Goal: Task Accomplishment & Management: Manage account settings

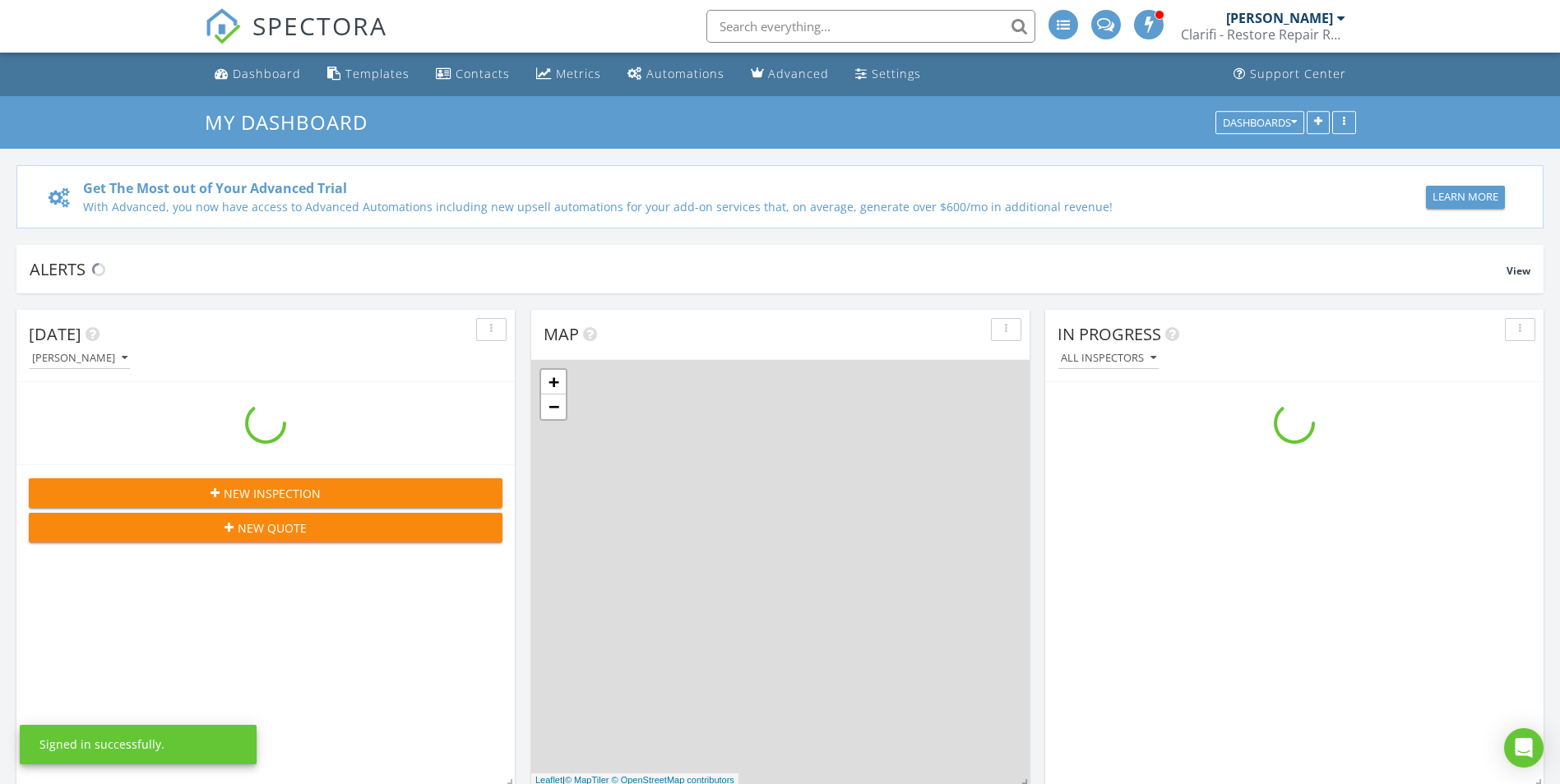
scroll to position [1521, 1586]
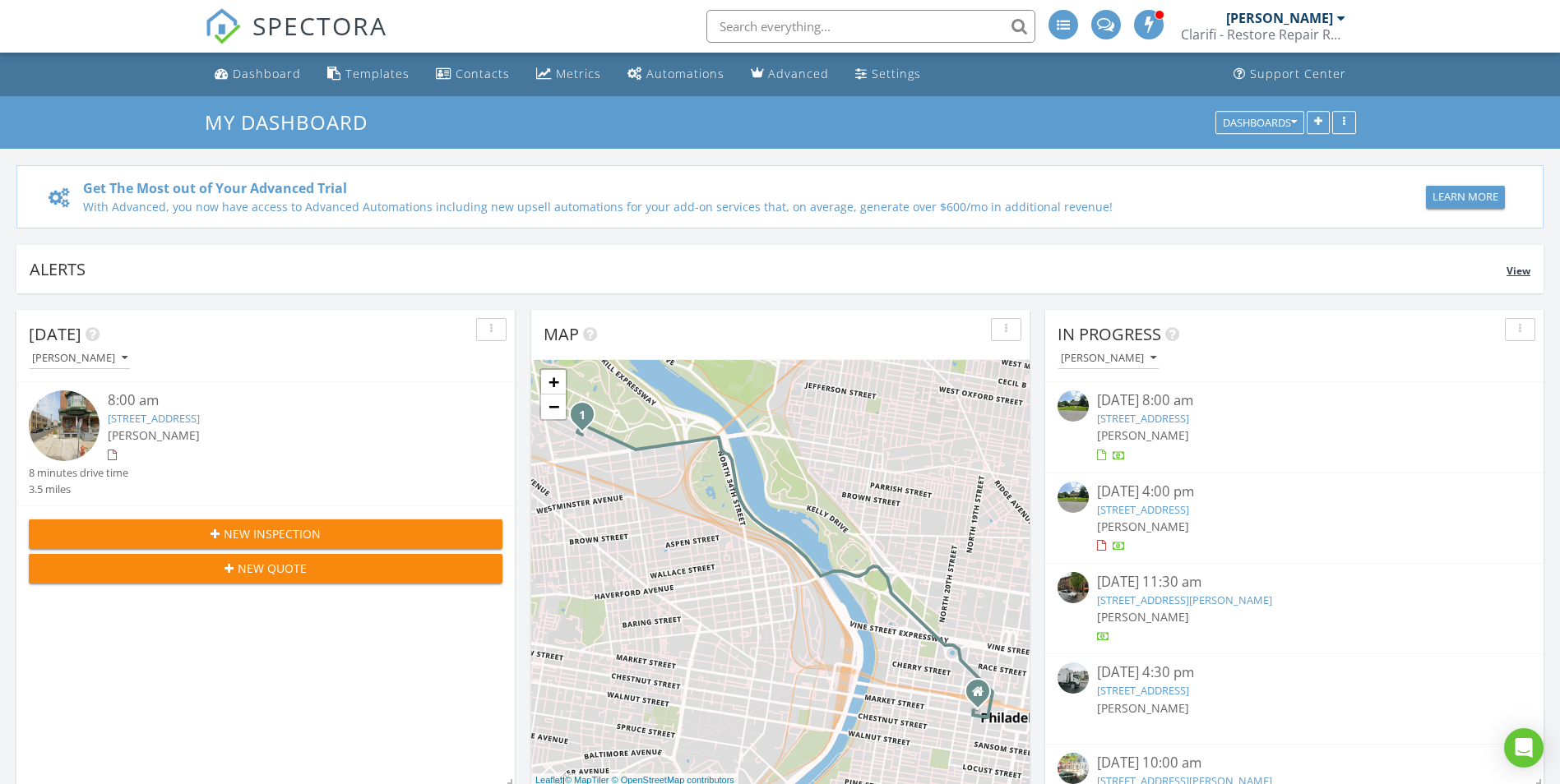
drag, startPoint x: 0, startPoint y: 0, endPoint x: 761, endPoint y: 283, distance: 811.9
click at [762, 285] on div "Alerts View" at bounding box center [780, 268] width 1527 height 49
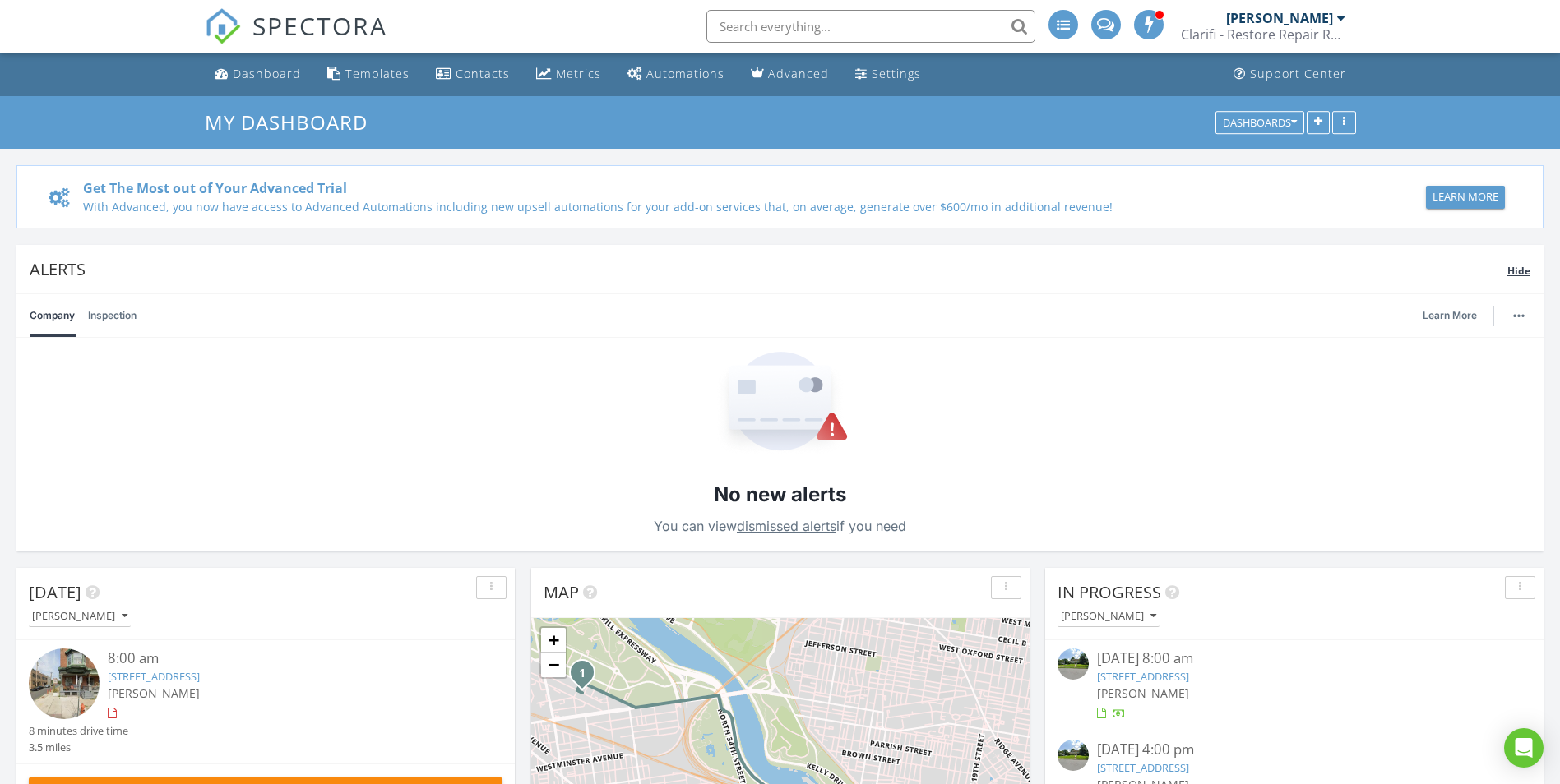
click at [641, 286] on div "Alerts Hide" at bounding box center [780, 268] width 1527 height 49
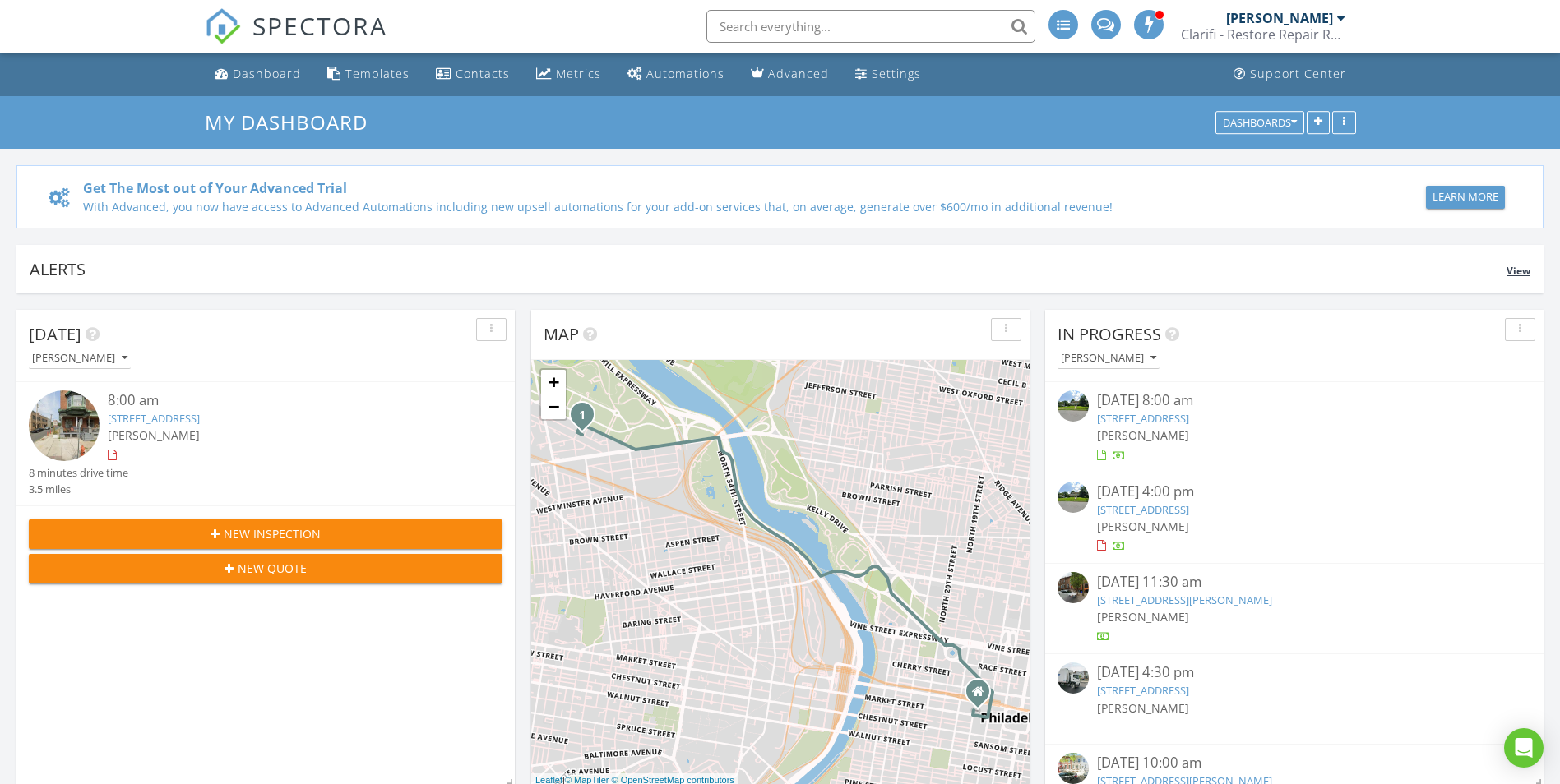
click at [644, 259] on div "Alerts" at bounding box center [769, 268] width 1477 height 22
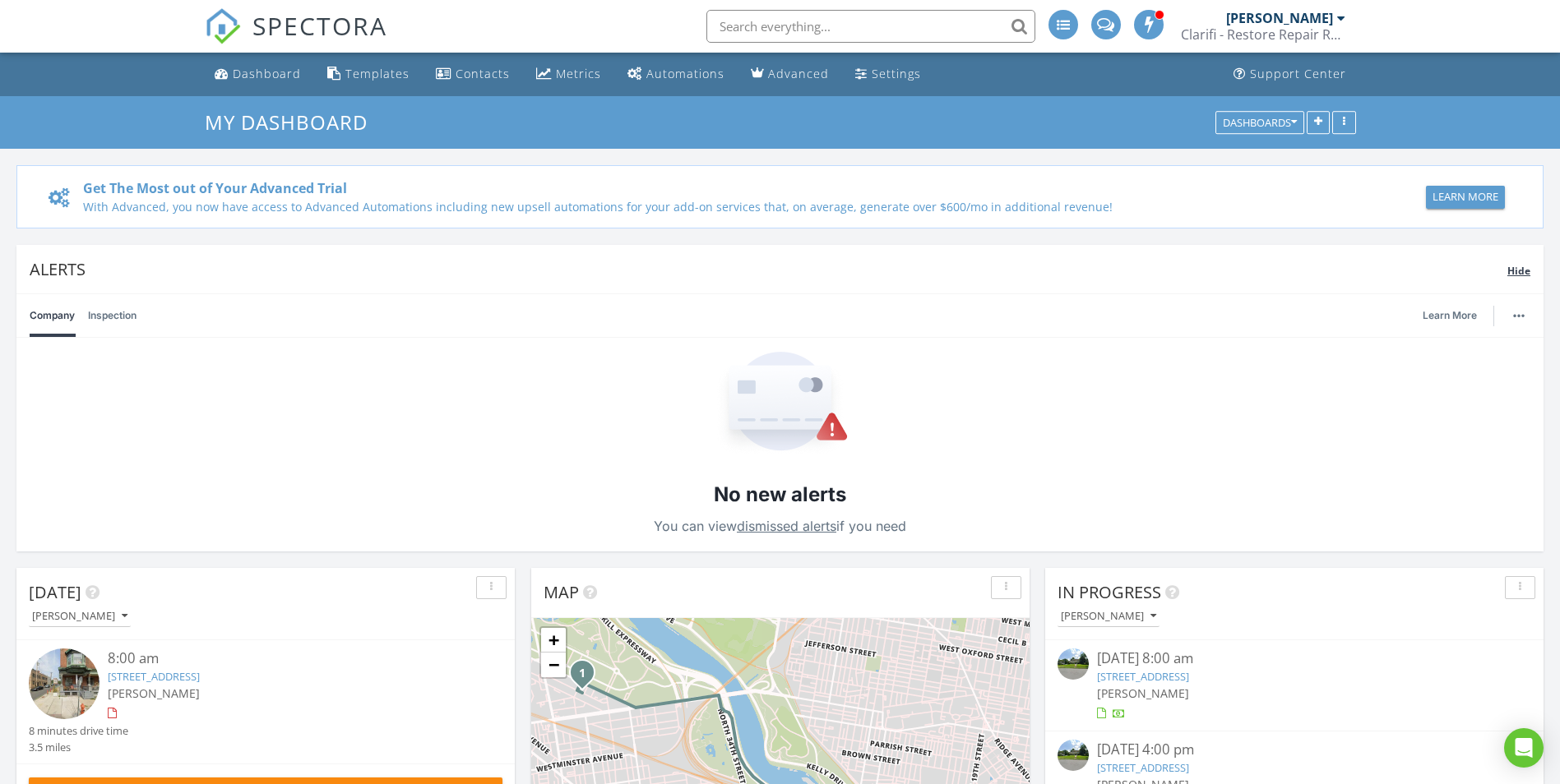
click at [644, 259] on div "Alerts" at bounding box center [769, 268] width 1478 height 22
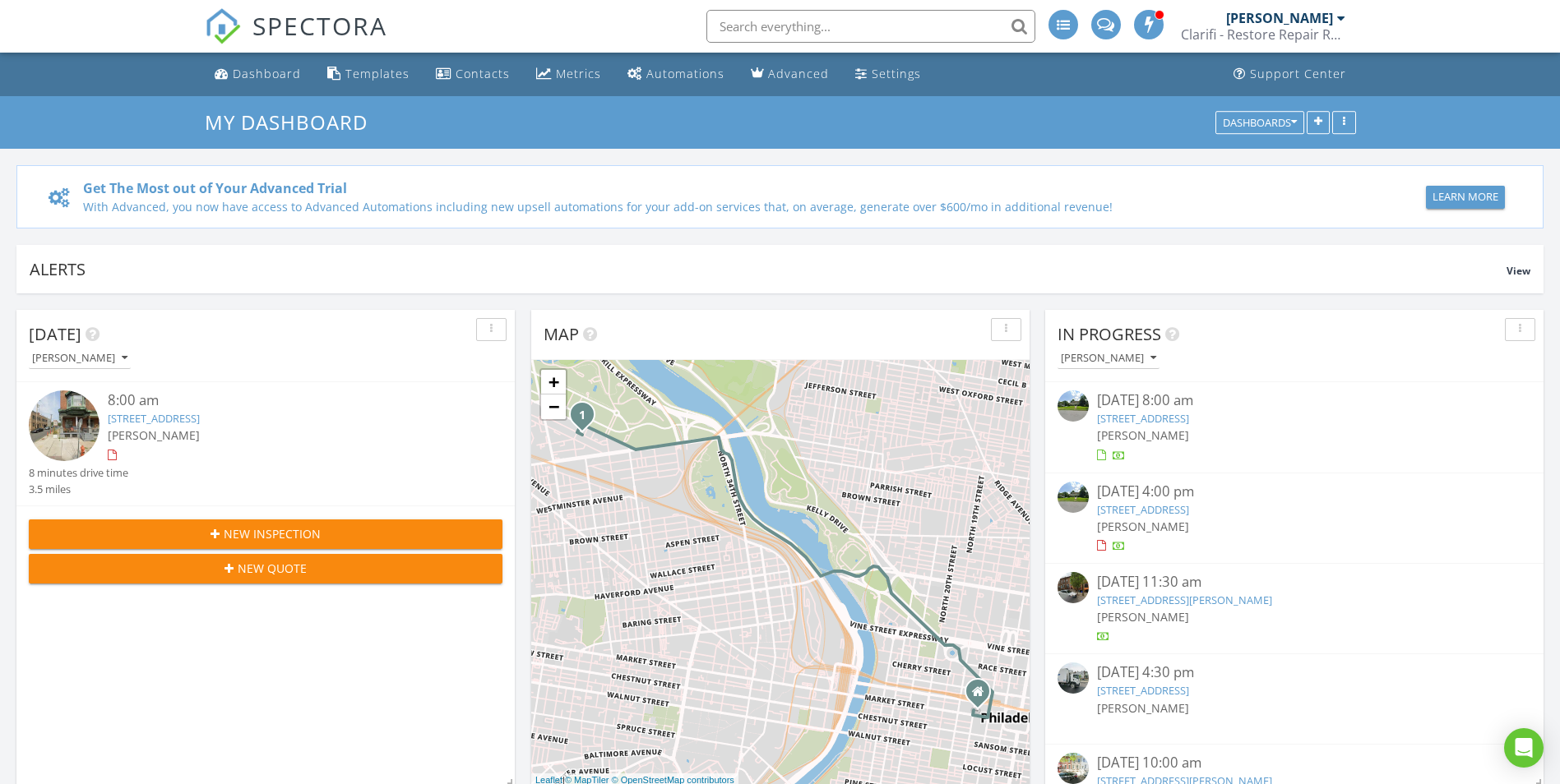
click at [231, 53] on div "SPECTORA" at bounding box center [296, 26] width 183 height 53
click at [236, 74] on div "Dashboard" at bounding box center [266, 73] width 68 height 16
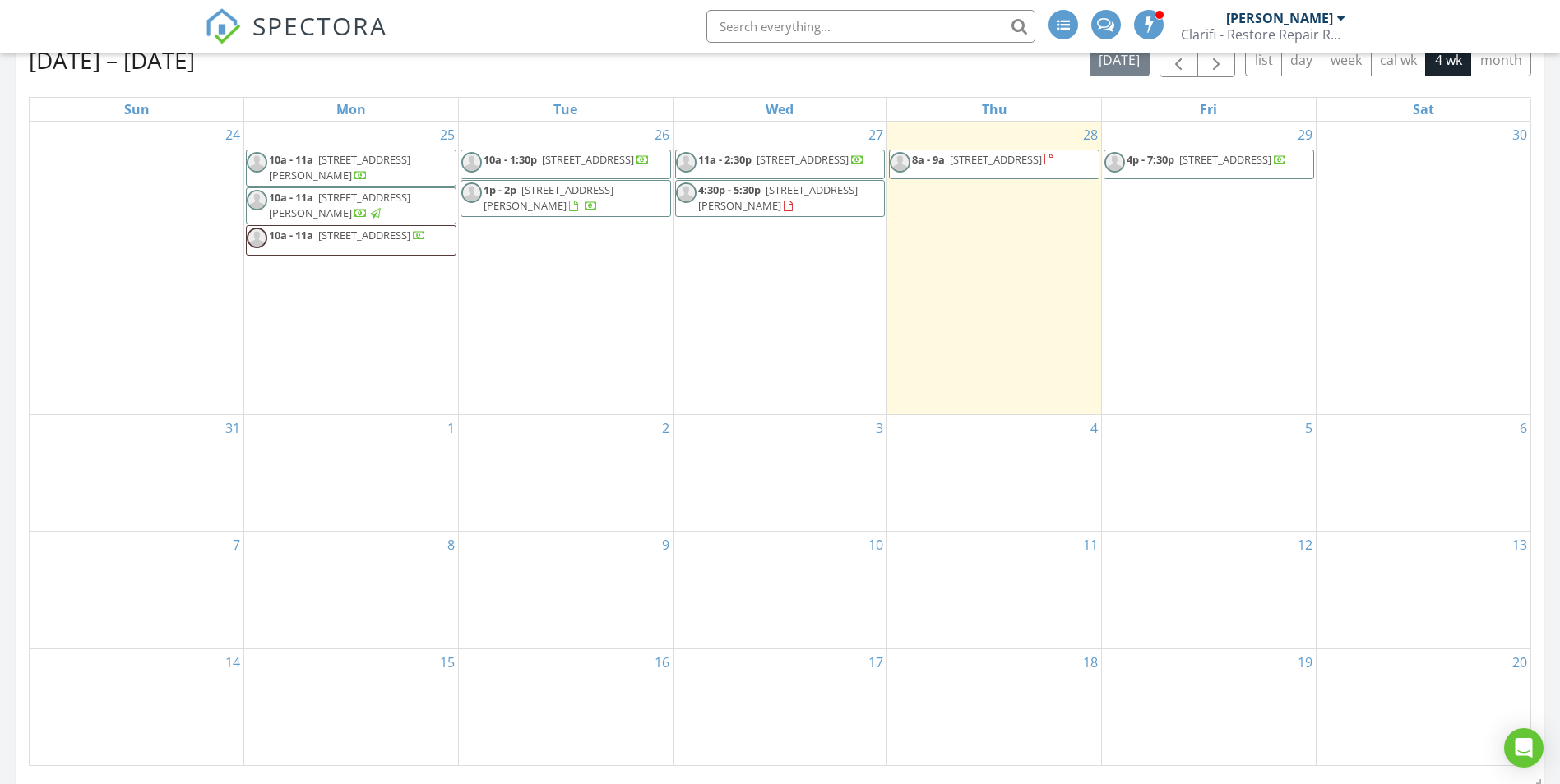
scroll to position [658, 0]
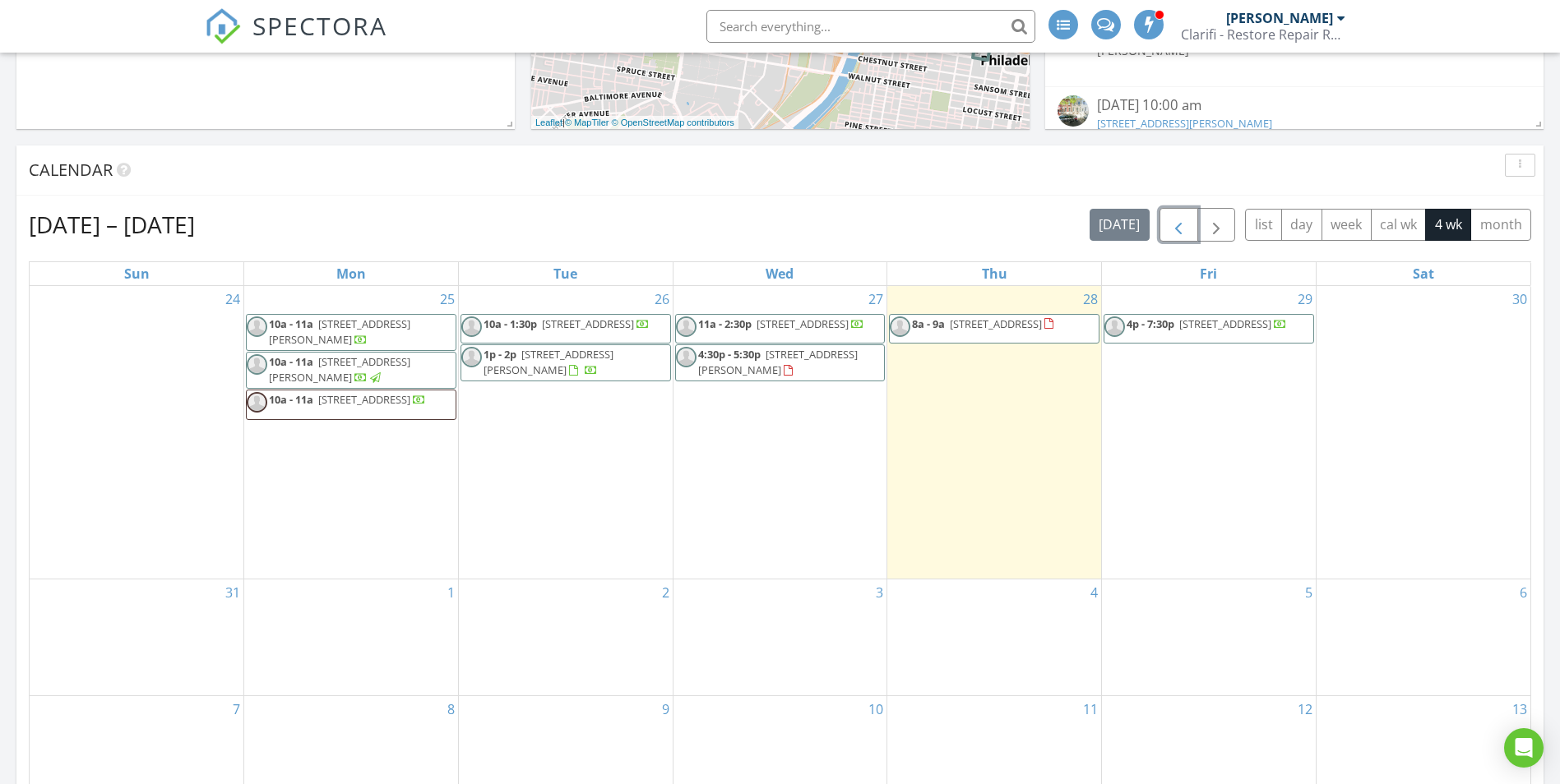
click at [1170, 219] on span "button" at bounding box center [1178, 225] width 19 height 19
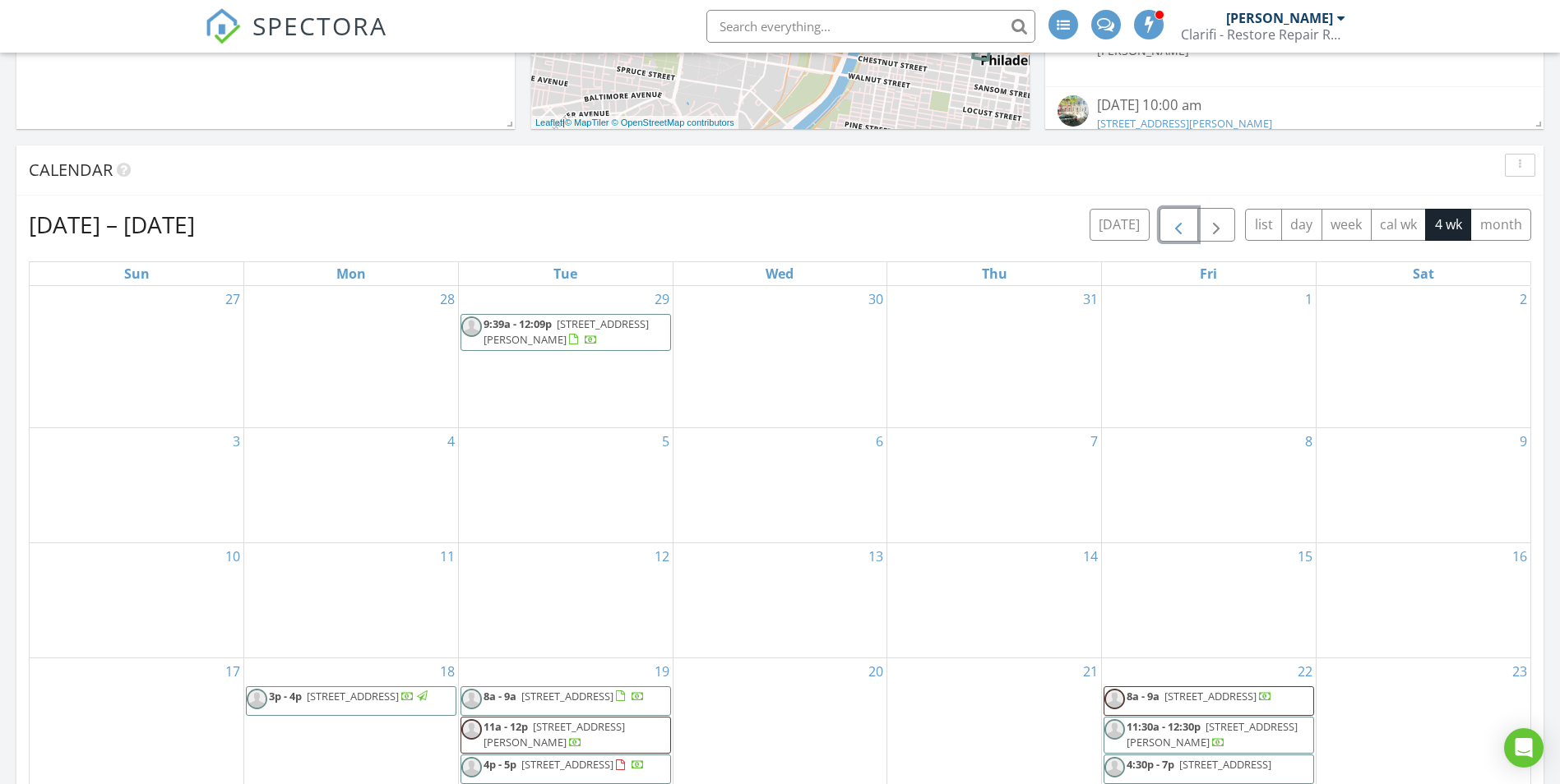
scroll to position [904, 0]
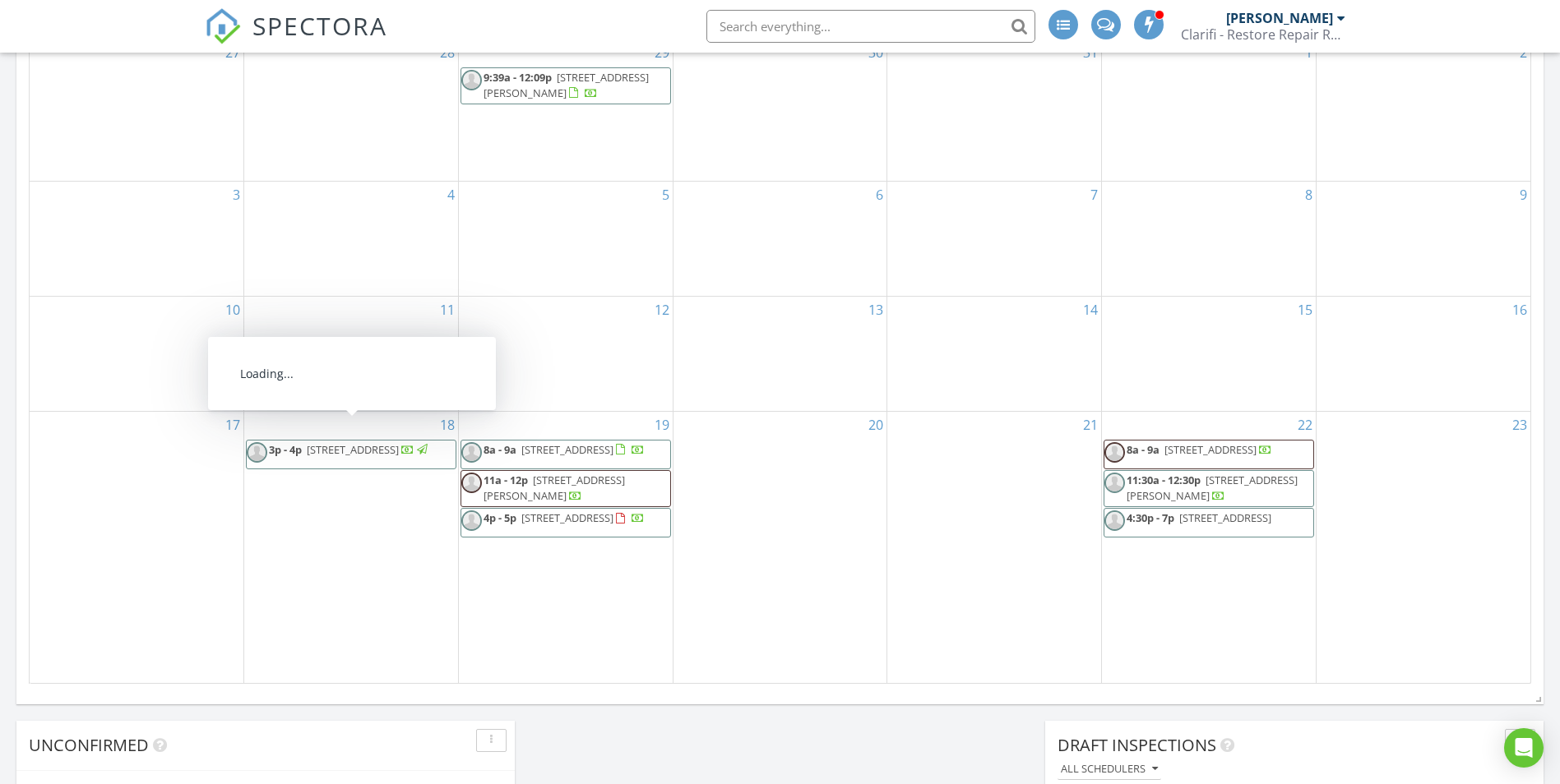
click at [396, 442] on span "1367 Narragansett St, Philadelphia 19138" at bounding box center [352, 449] width 92 height 15
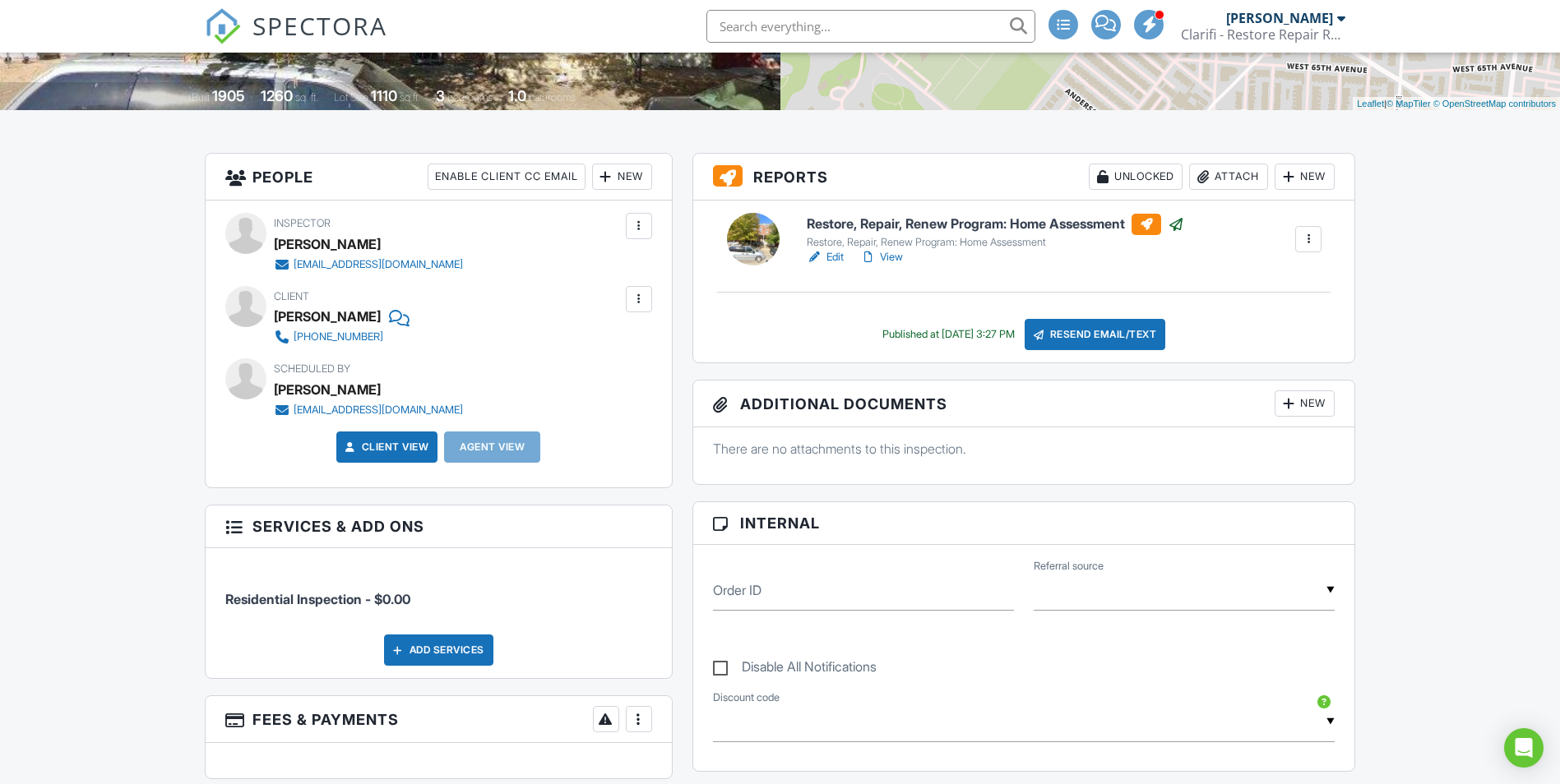
scroll to position [411, 0]
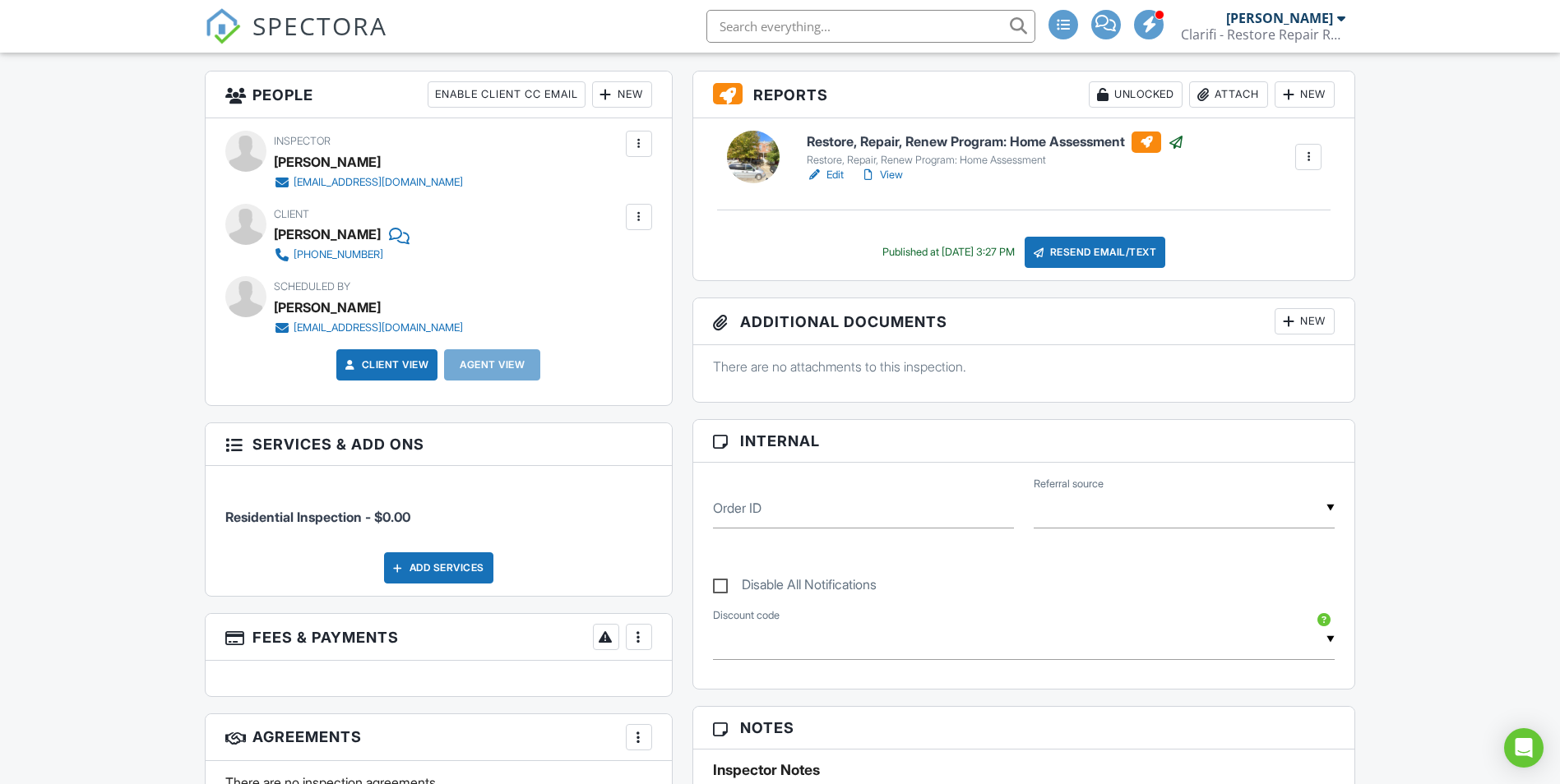
click at [1305, 157] on div at bounding box center [1308, 157] width 17 height 17
click at [1185, 147] on div at bounding box center [1176, 142] width 17 height 17
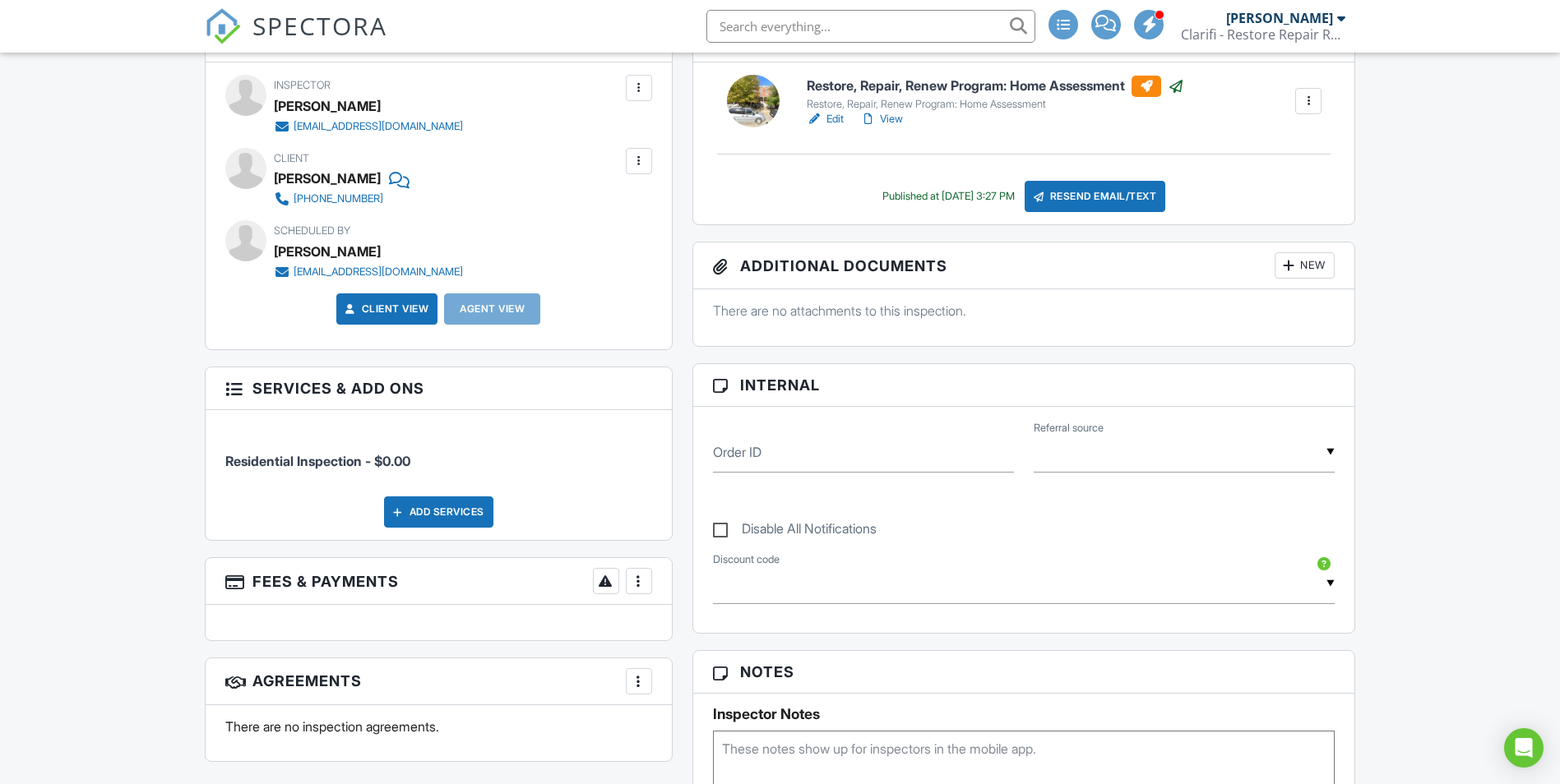
scroll to position [138, 0]
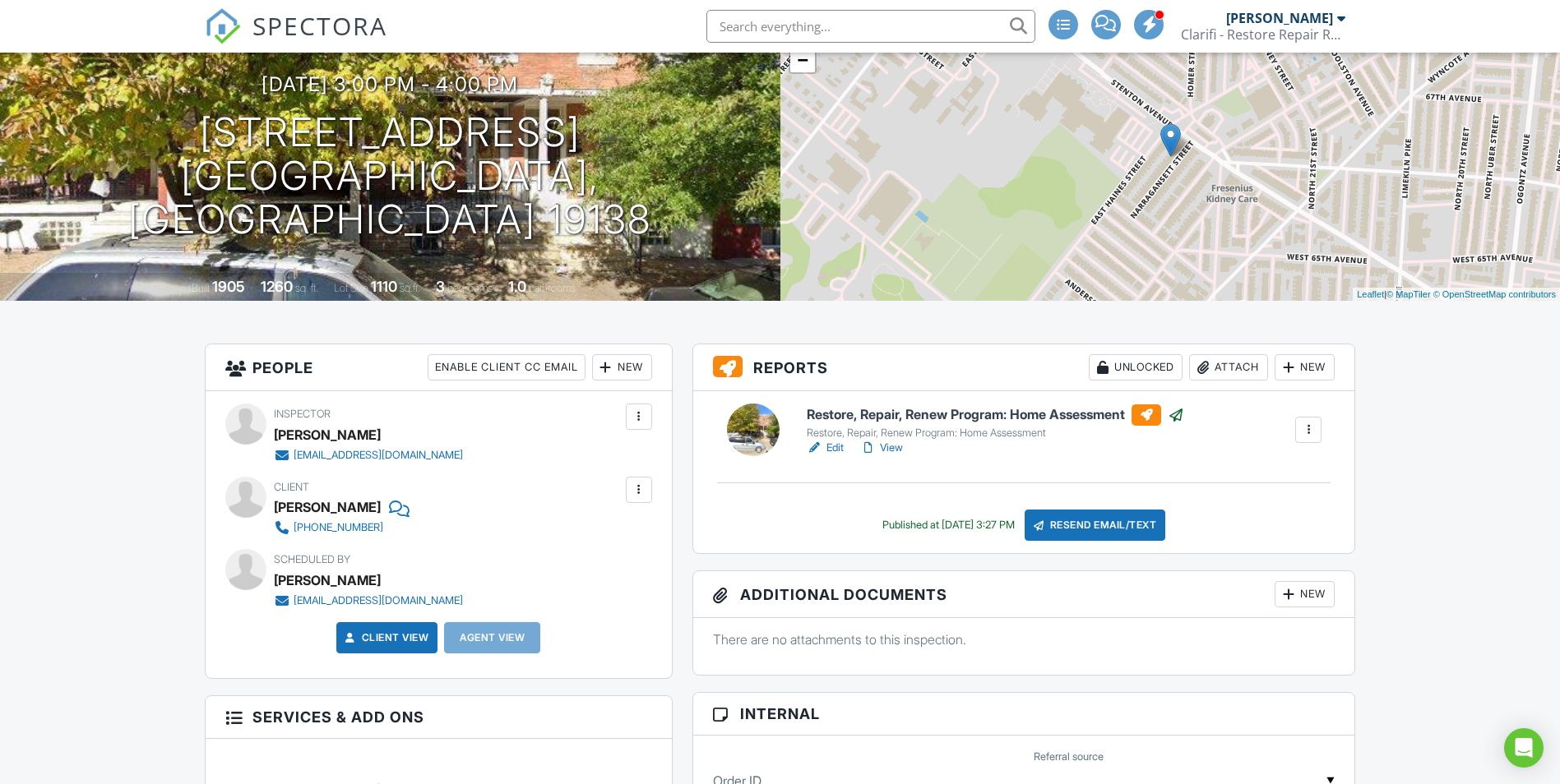
click at [1309, 432] on div at bounding box center [1308, 430] width 17 height 17
click at [1125, 489] on div "Restore, Repair, Renew Program: Home Assessment Restore, Repair, Renew Program:…" at bounding box center [1024, 471] width 662 height 162
click at [1155, 413] on div at bounding box center [1147, 415] width 30 height 21
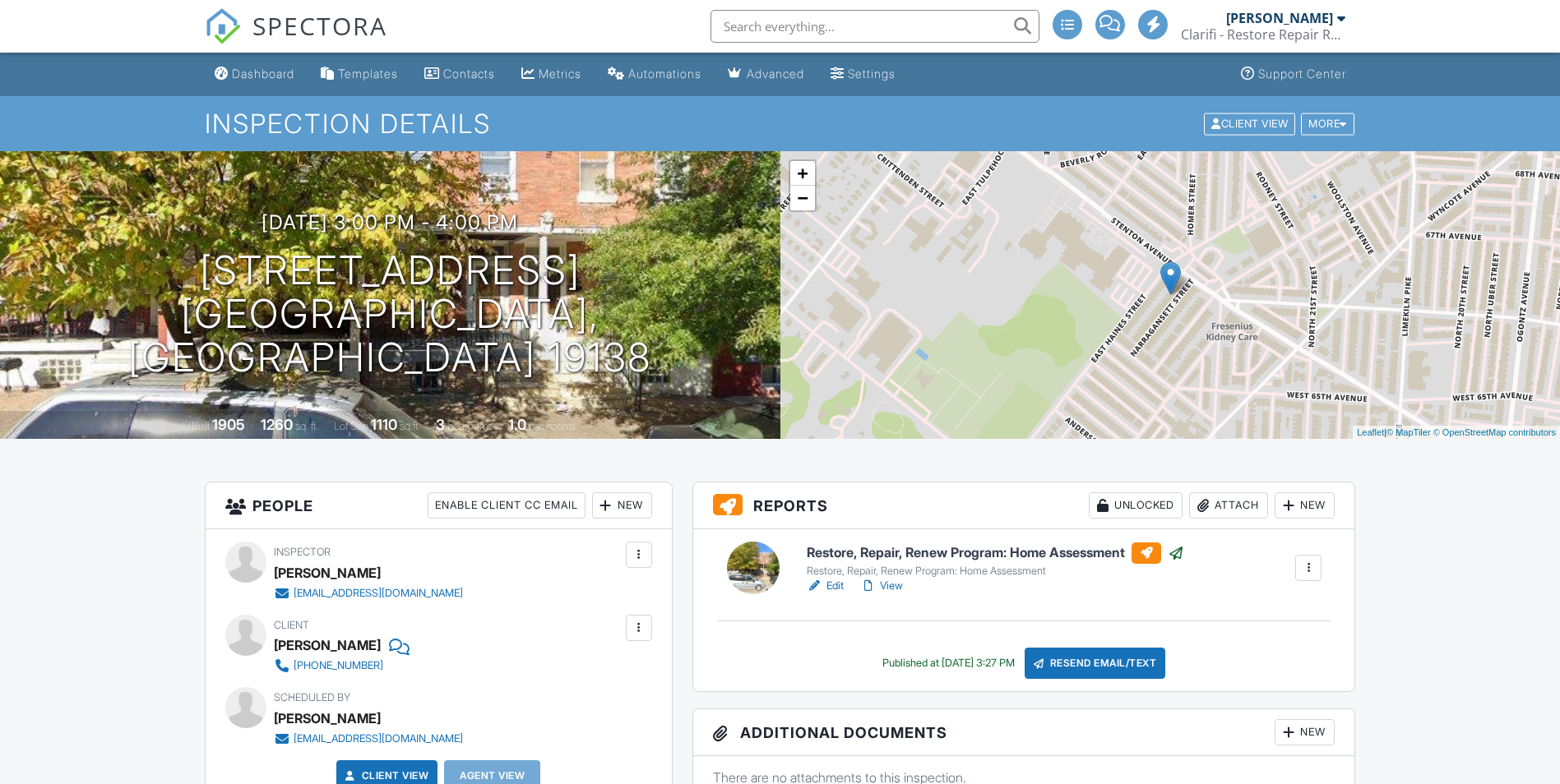
click at [1317, 554] on div at bounding box center [1308, 568] width 27 height 26
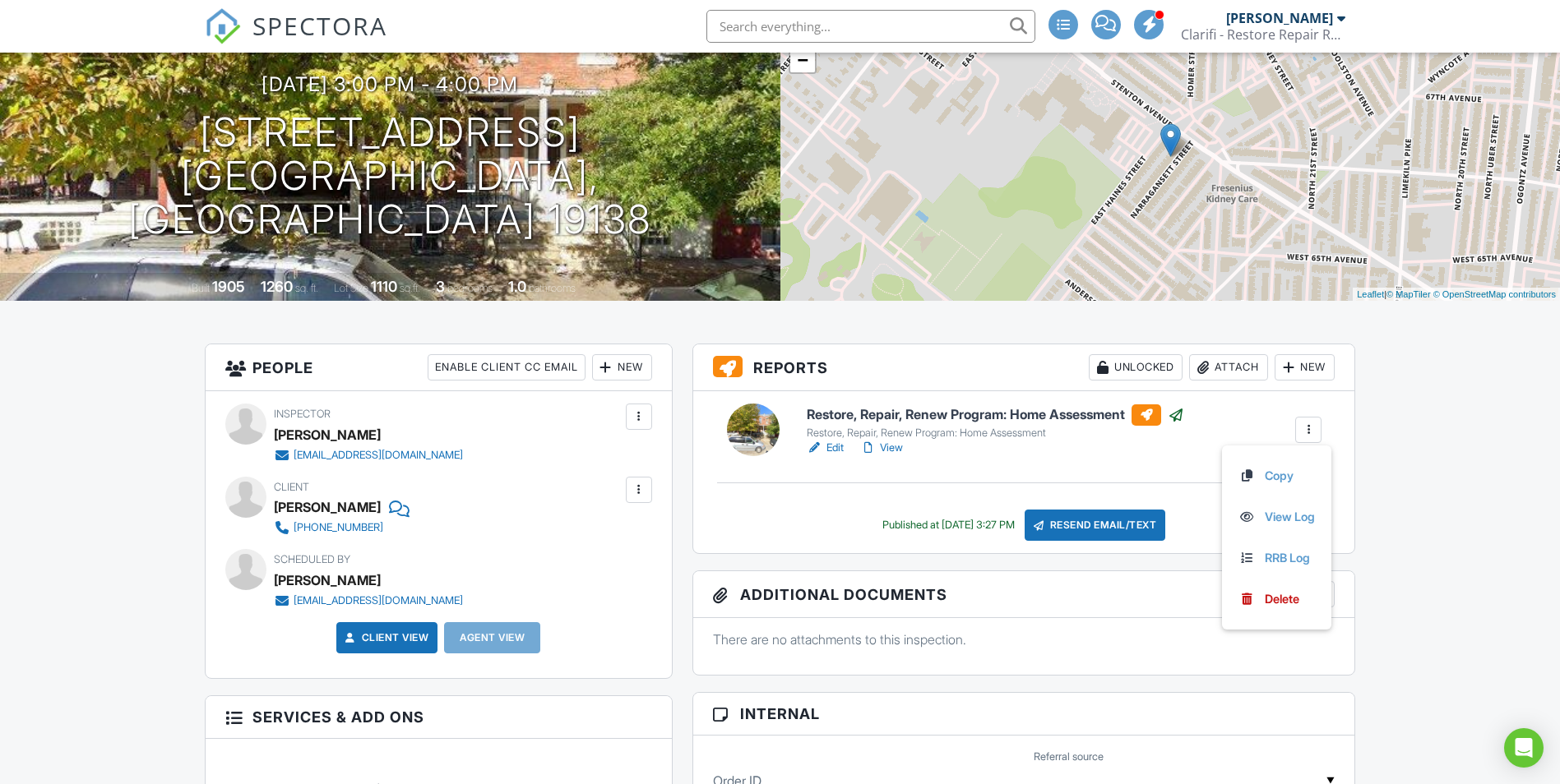
click at [1246, 410] on div "Restore, Repair, Renew Program: Home Assessment Restore, Repair, Renew Program:…" at bounding box center [1064, 431] width 535 height 53
click at [876, 444] on div at bounding box center [868, 448] width 17 height 17
